Goal: Task Accomplishment & Management: Use online tool/utility

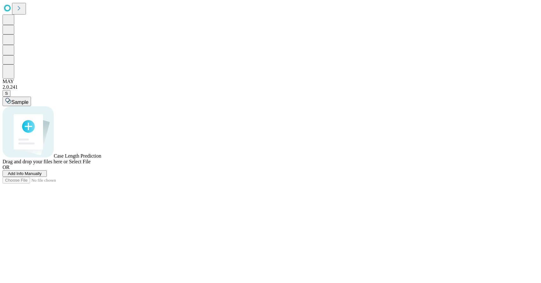
click at [90, 164] on span "Select File" at bounding box center [79, 161] width 21 height 5
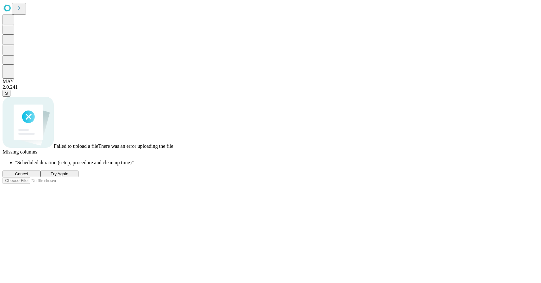
click at [68, 176] on span "Try Again" at bounding box center [60, 174] width 18 height 5
click at [28, 176] on span "Cancel" at bounding box center [21, 174] width 13 height 5
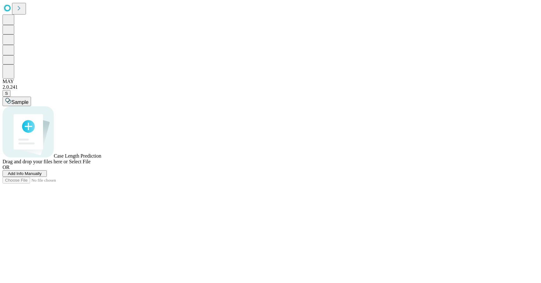
click at [90, 164] on span "Select File" at bounding box center [79, 161] width 21 height 5
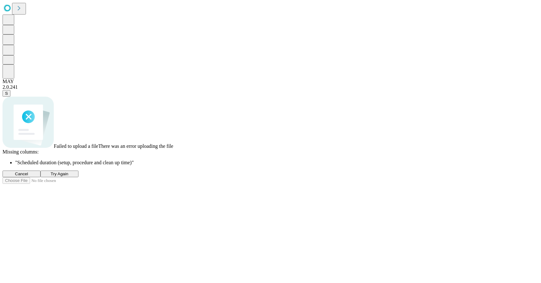
click at [68, 176] on span "Try Again" at bounding box center [60, 174] width 18 height 5
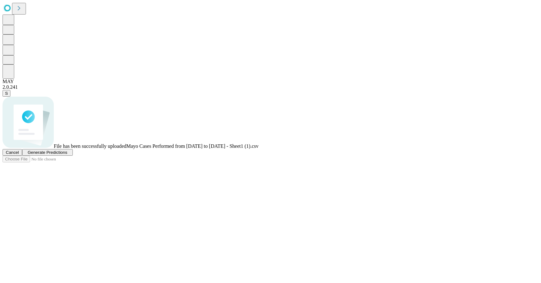
click at [501, 97] on div "File has been successfully uploaded Mayo Cases Performed from [DATE] to [DATE] …" at bounding box center [270, 130] width 535 height 66
click at [19, 155] on span "Cancel" at bounding box center [12, 152] width 13 height 5
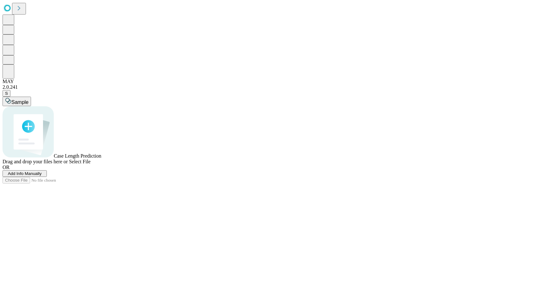
click at [90, 164] on span "Select File" at bounding box center [79, 161] width 21 height 5
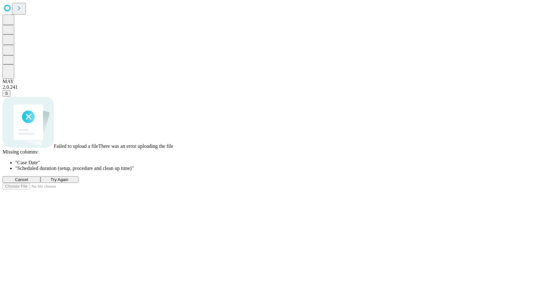
click at [68, 182] on span "Try Again" at bounding box center [60, 179] width 18 height 5
click at [78, 183] on button "Try Again" at bounding box center [59, 179] width 38 height 7
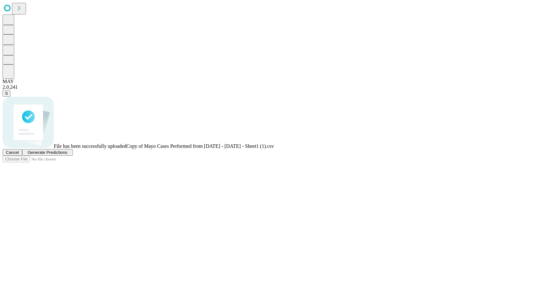
click at [22, 156] on button "Cancel" at bounding box center [13, 152] width 20 height 7
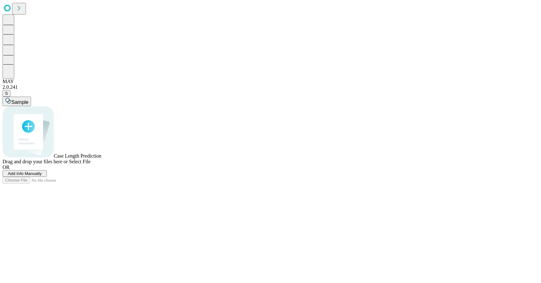
click at [42, 176] on span "Add Info Manually" at bounding box center [25, 173] width 34 height 5
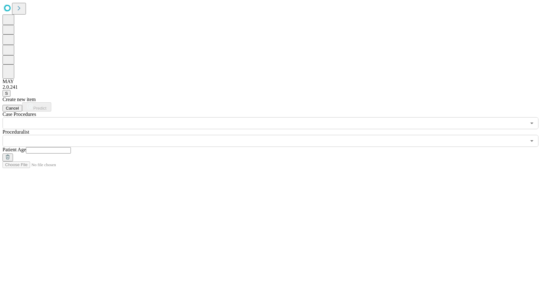
click at [19, 106] on span "Cancel" at bounding box center [12, 108] width 13 height 5
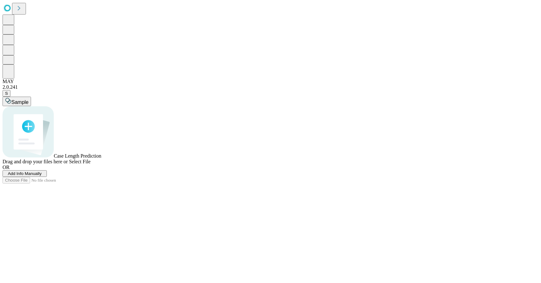
click at [90, 164] on span "Select File" at bounding box center [79, 161] width 21 height 5
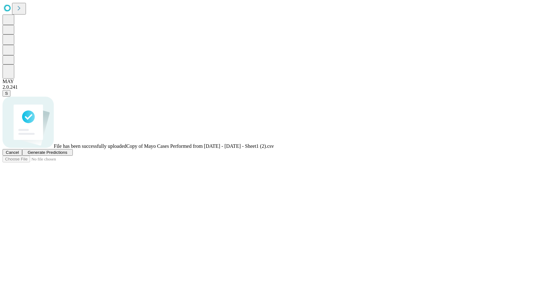
click at [19, 155] on span "Cancel" at bounding box center [12, 152] width 13 height 5
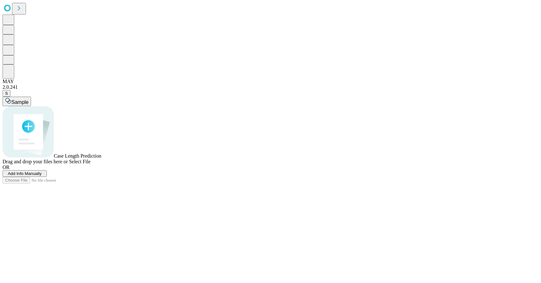
click at [90, 164] on span "Select File" at bounding box center [79, 161] width 21 height 5
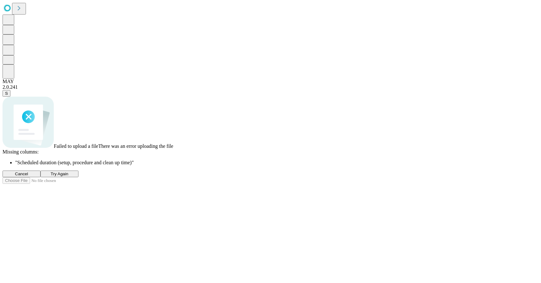
click at [68, 176] on span "Try Again" at bounding box center [60, 174] width 18 height 5
click at [78, 177] on button "Try Again" at bounding box center [59, 174] width 38 height 7
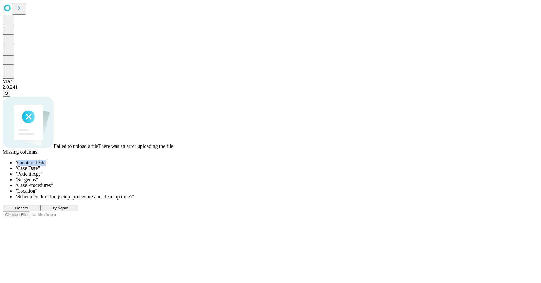
drag, startPoint x: 200, startPoint y: 158, endPoint x: 230, endPoint y: 158, distance: 30.3
click at [47, 160] on span "" Creation Date "" at bounding box center [31, 162] width 32 height 5
copy span "Creation Date"
drag, startPoint x: 223, startPoint y: 163, endPoint x: 199, endPoint y: 166, distance: 23.8
click at [40, 166] on span "" Case Date "" at bounding box center [27, 168] width 25 height 5
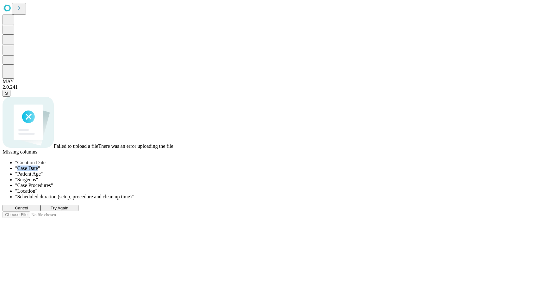
copy span "Case Date"
drag, startPoint x: 225, startPoint y: 175, endPoint x: 200, endPoint y: 176, distance: 25.6
click at [43, 176] on span "" Patient Age "" at bounding box center [29, 173] width 28 height 5
copy span "Patient Age"
click at [38, 179] on span "" Surgeons "" at bounding box center [26, 179] width 23 height 5
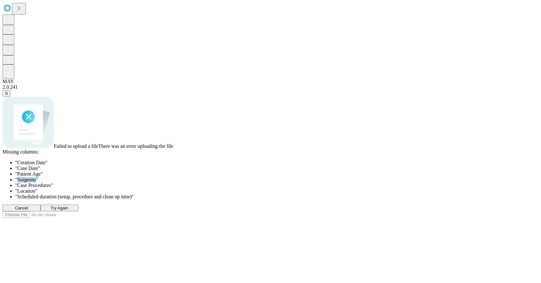
click at [38, 179] on span "" Surgeons "" at bounding box center [26, 179] width 23 height 5
copy span "Surgeons"
drag, startPoint x: 240, startPoint y: 190, endPoint x: 201, endPoint y: 192, distance: 38.9
click at [53, 188] on span "" Case Procedures "" at bounding box center [34, 185] width 38 height 5
copy span "Case Procedures"
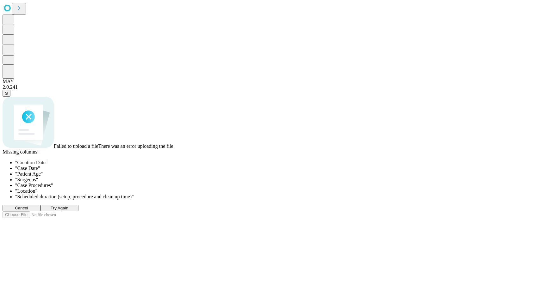
click at [37, 194] on span "" Location "" at bounding box center [26, 190] width 22 height 5
copy span "Location"
drag, startPoint x: 200, startPoint y: 205, endPoint x: 331, endPoint y: 206, distance: 131.2
click at [134, 199] on span "" Scheduled duration (setup, procedure and clean up time) "" at bounding box center [74, 196] width 119 height 5
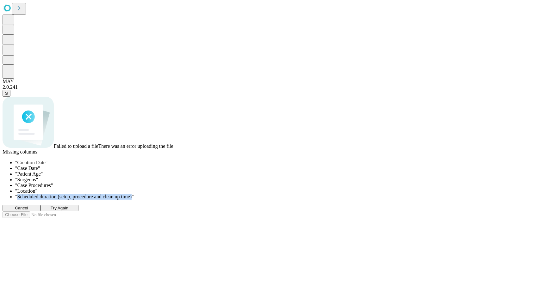
copy span "Scheduled duration (setup, procedure and clean up time)"
click at [68, 211] on span "Try Again" at bounding box center [60, 208] width 18 height 5
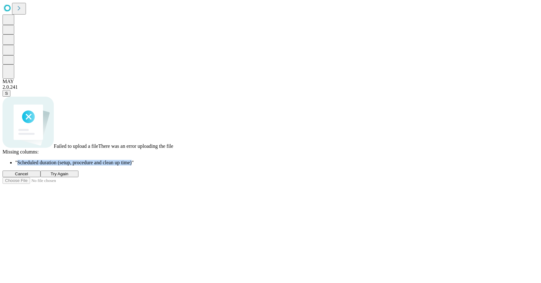
drag, startPoint x: 332, startPoint y: 181, endPoint x: 200, endPoint y: 183, distance: 131.2
click at [134, 165] on span "" Scheduled duration (setup, procedure and clean up time) "" at bounding box center [74, 162] width 119 height 5
copy span "Scheduled duration (setup, procedure and clean up time)"
